Goal: Use online tool/utility: Utilize a website feature to perform a specific function

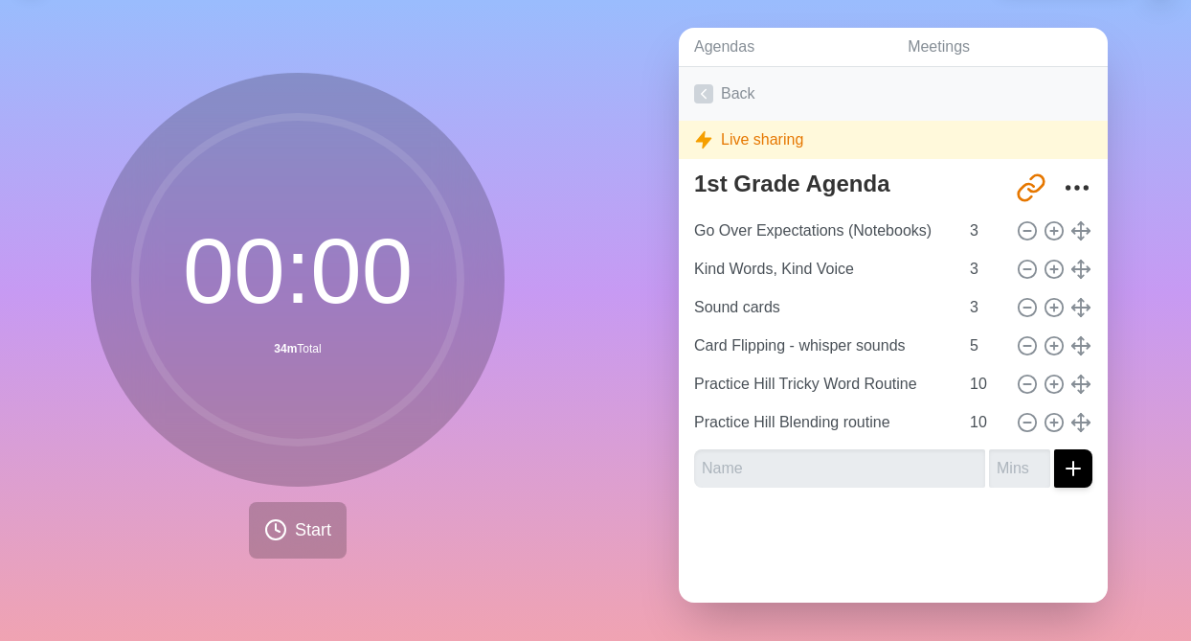
click at [702, 93] on polyline at bounding box center [704, 94] width 5 height 9
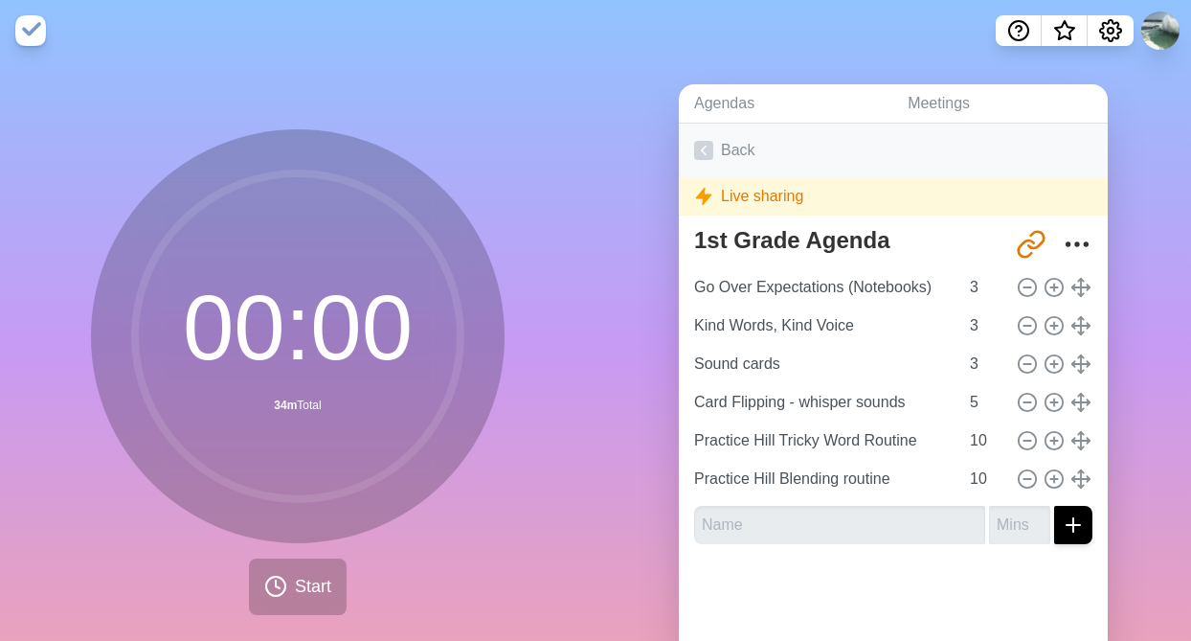
click at [709, 152] on icon at bounding box center [703, 150] width 19 height 19
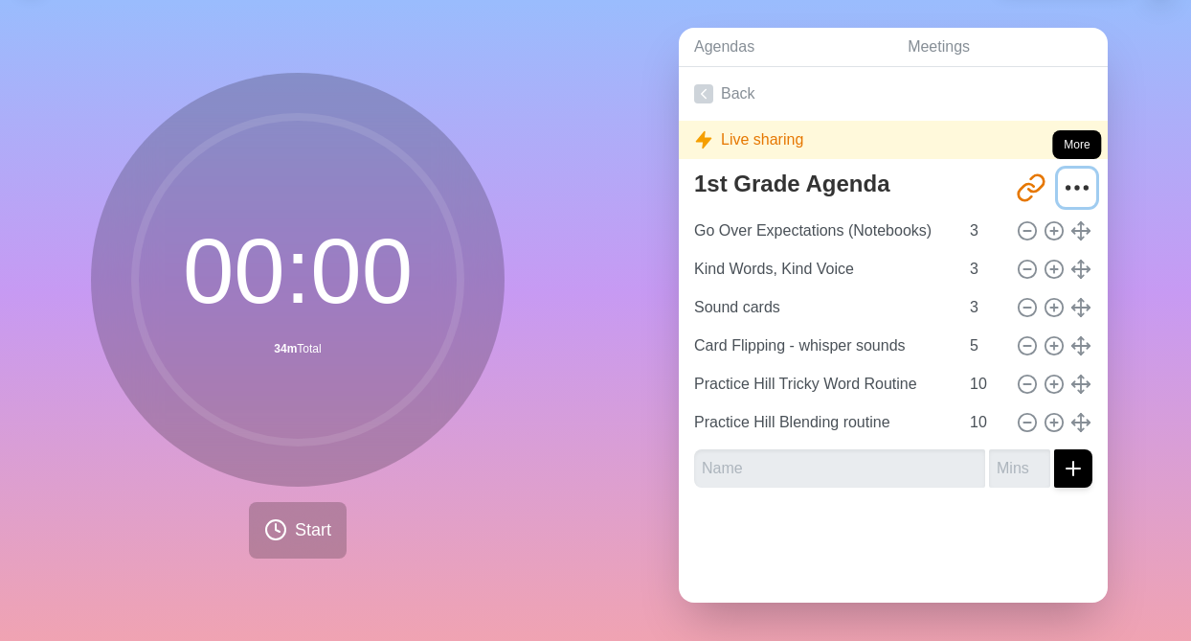
click at [1080, 183] on icon "More" at bounding box center [1077, 187] width 31 height 31
click at [661, 128] on div "Agendas Meetings Back Live sharing 1st Grade Agenda [URL][DOMAIN_NAME] Go Over …" at bounding box center [894, 323] width 596 height 636
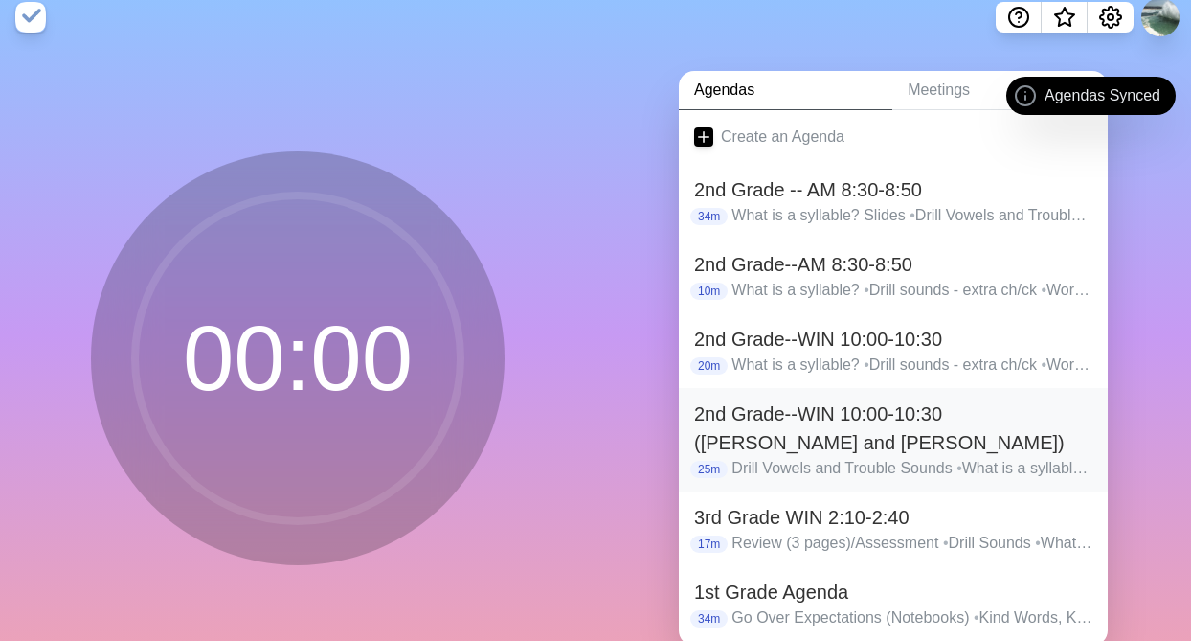
scroll to position [15, 0]
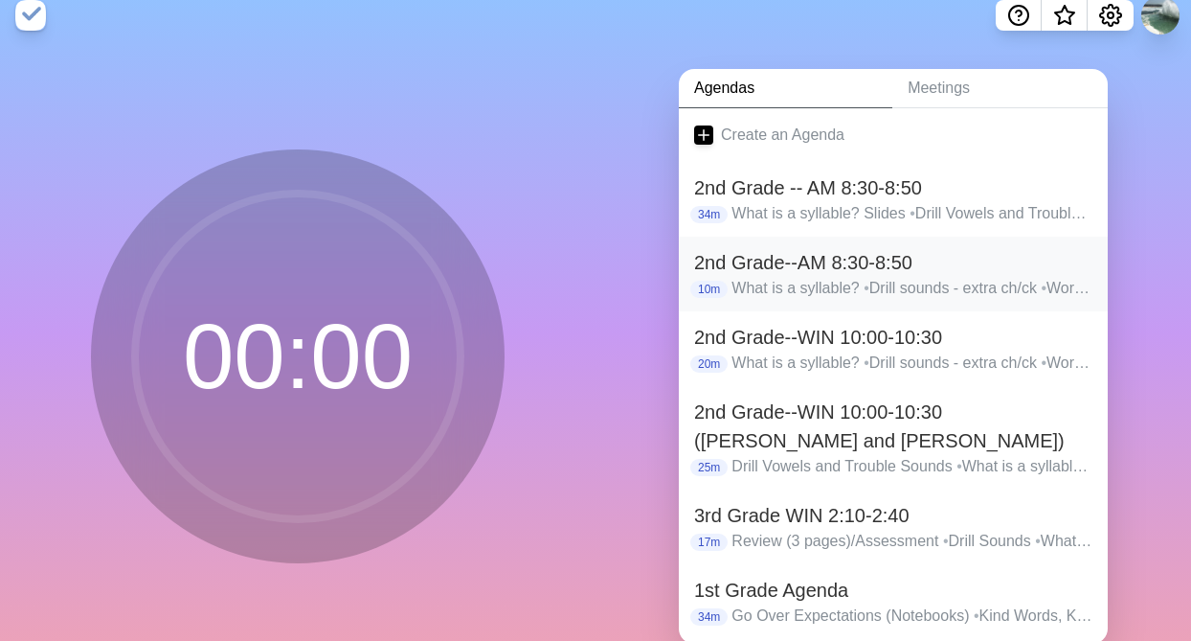
click at [893, 291] on p "What is a syllable? • Drill sounds - extra ch/ck • Word Chain, sh, ck and ck • …" at bounding box center [912, 288] width 361 height 23
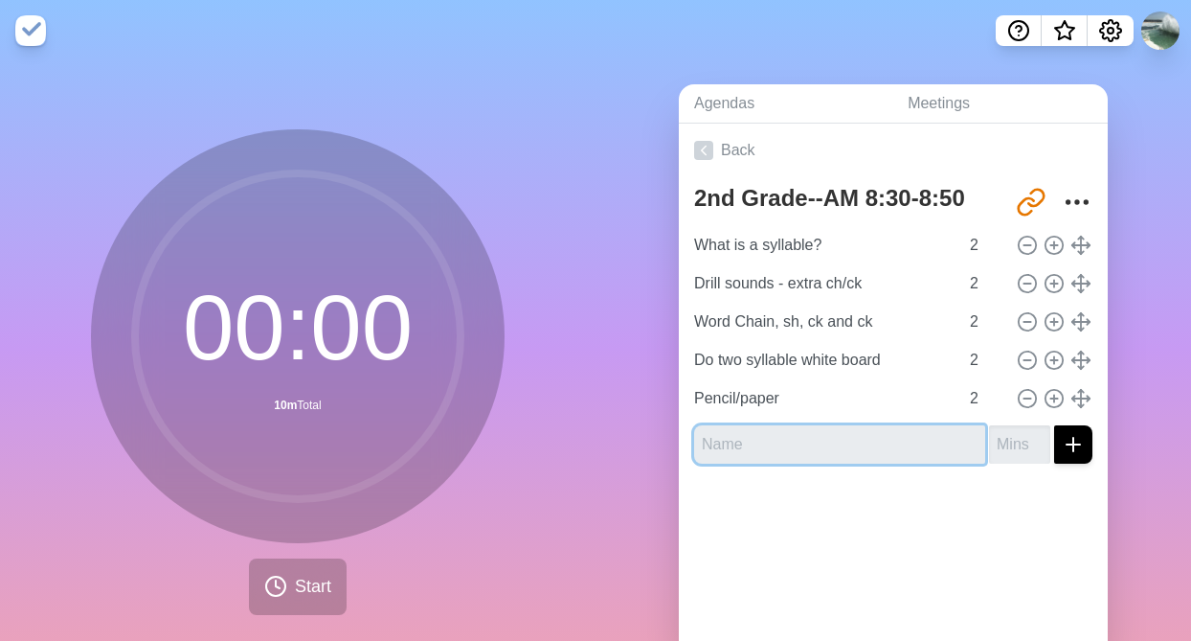
click at [715, 446] on input "text" at bounding box center [839, 444] width 291 height 38
type input "Intro Magic e"
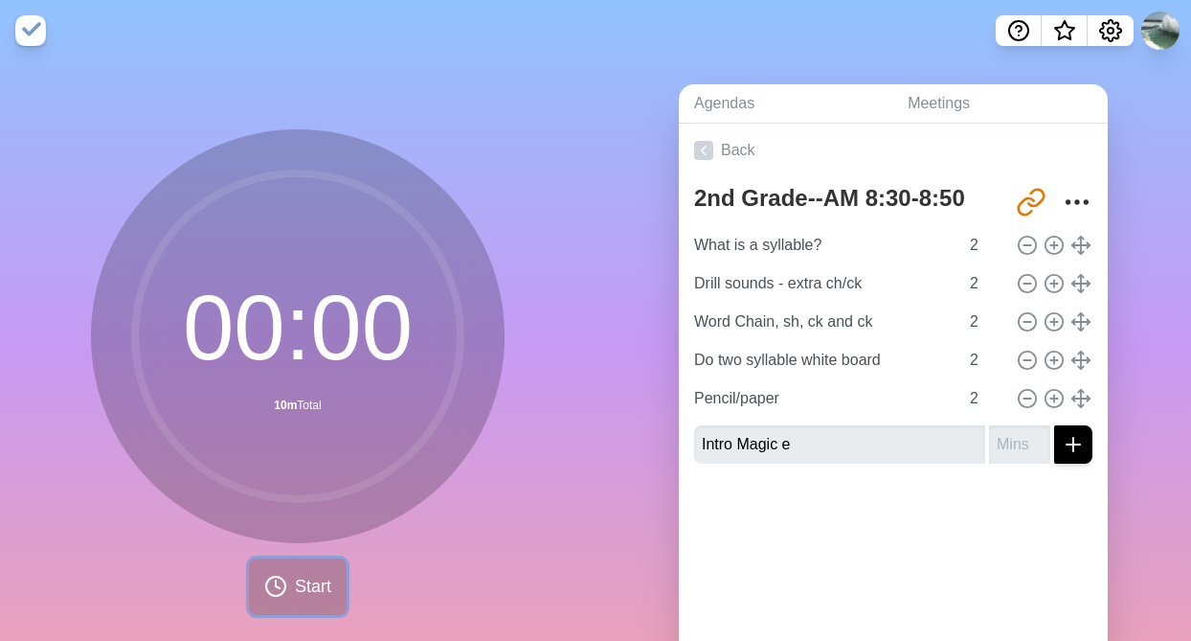
click at [300, 599] on button "Start" at bounding box center [298, 586] width 98 height 57
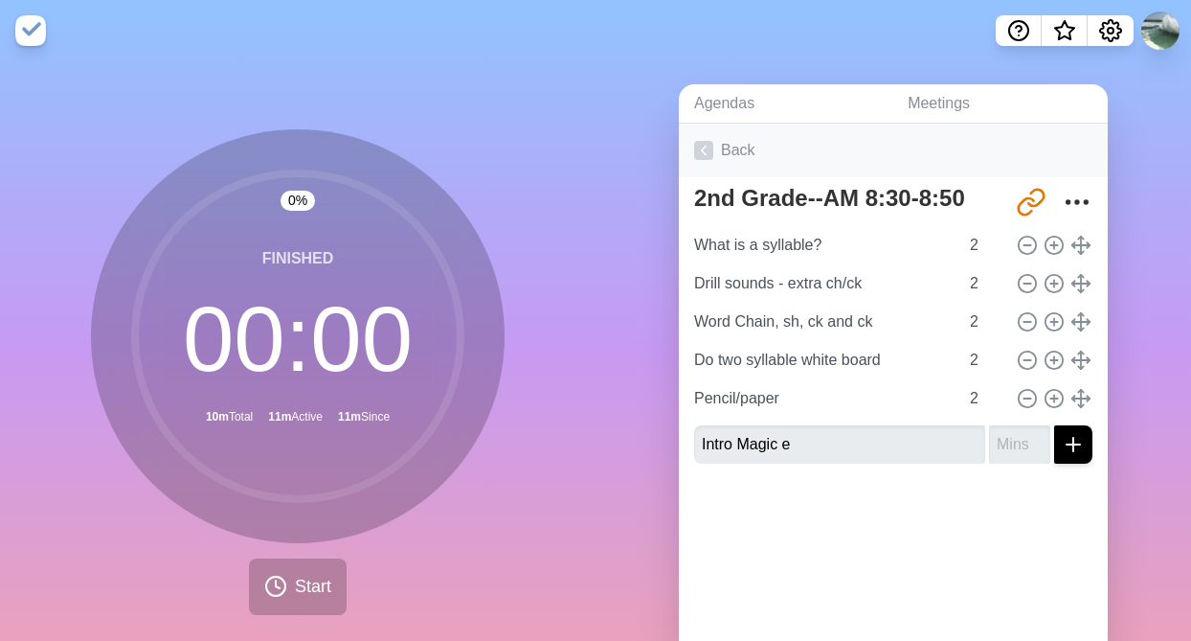
click at [706, 147] on polyline at bounding box center [704, 151] width 5 height 9
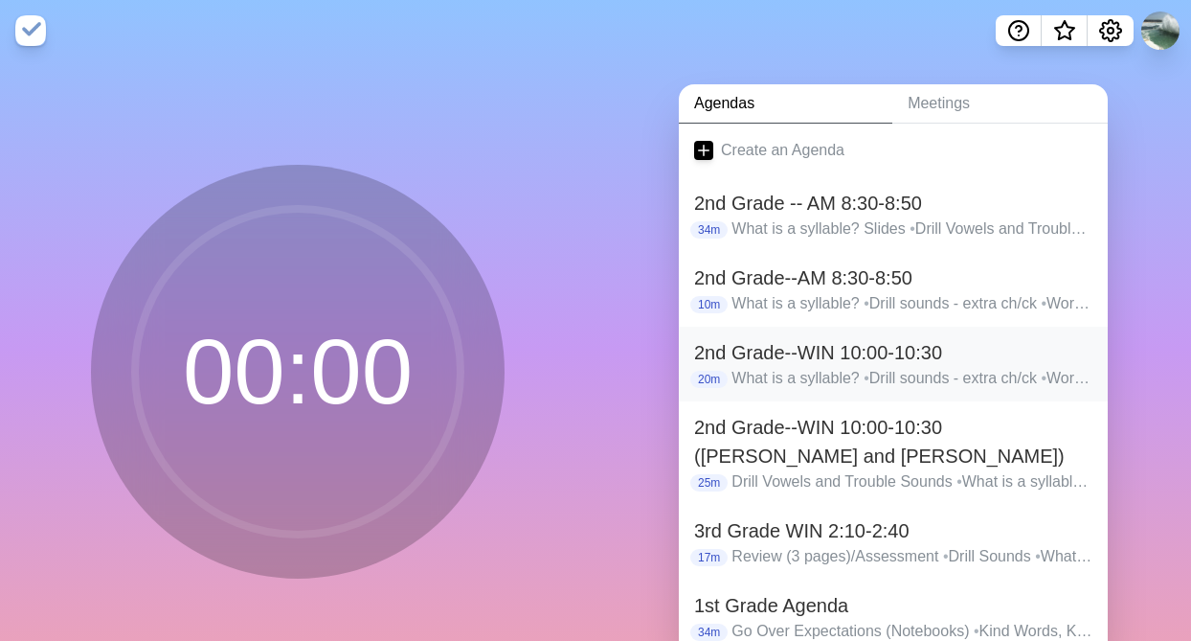
click at [756, 357] on h2 "2nd Grade--WIN 10:00-10:30" at bounding box center [893, 352] width 398 height 29
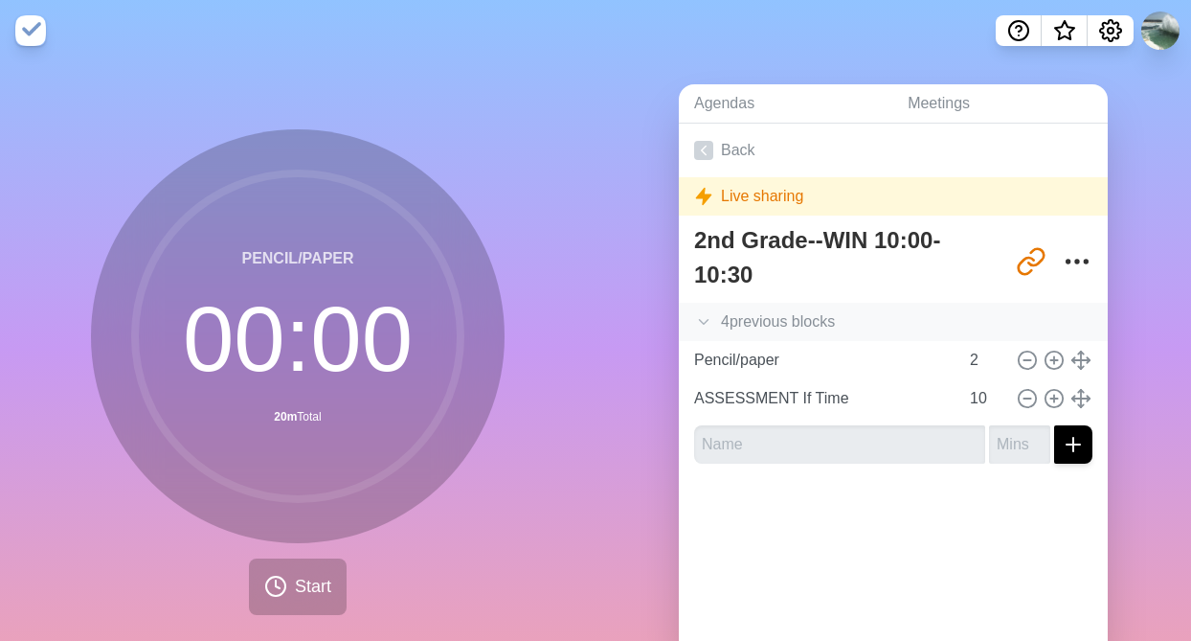
click at [705, 315] on icon at bounding box center [703, 321] width 19 height 19
